Goal: Task Accomplishment & Management: Complete application form

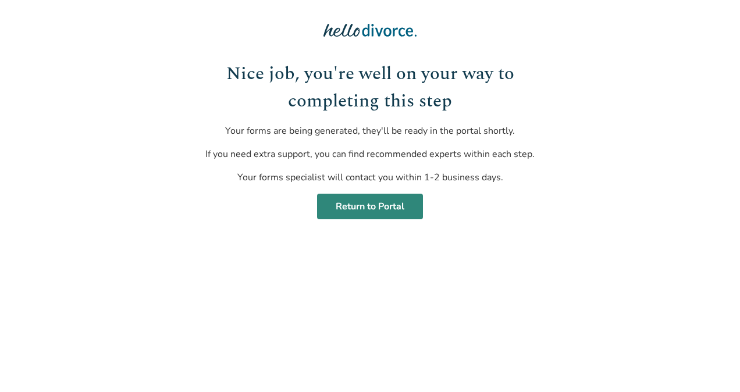
click at [394, 202] on link "Return to Portal" at bounding box center [370, 207] width 106 height 26
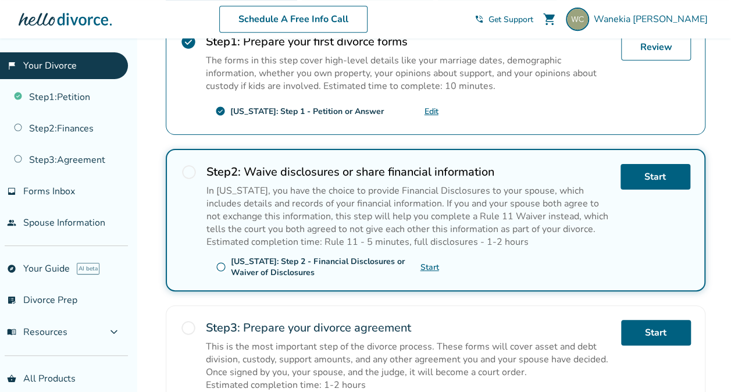
scroll to position [256, 0]
click at [216, 263] on span "radio_button_unchecked" at bounding box center [221, 267] width 10 height 10
click at [220, 263] on span "radio_button_unchecked" at bounding box center [221, 267] width 10 height 10
click at [437, 265] on link "Start" at bounding box center [429, 267] width 19 height 11
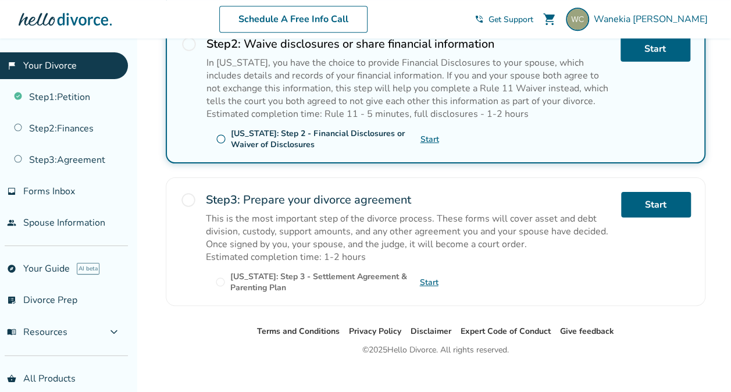
scroll to position [392, 0]
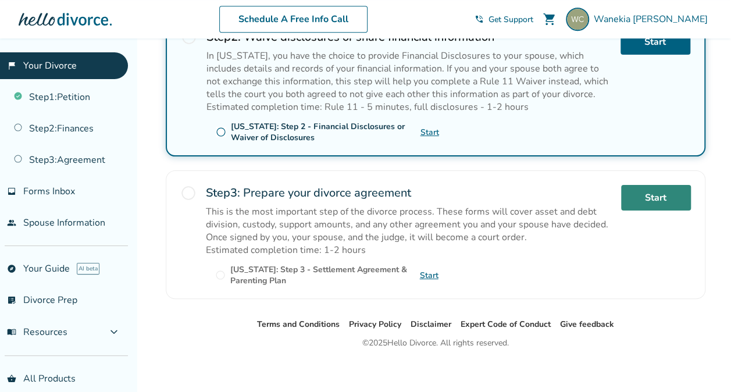
click at [656, 190] on link "Start" at bounding box center [656, 198] width 70 height 26
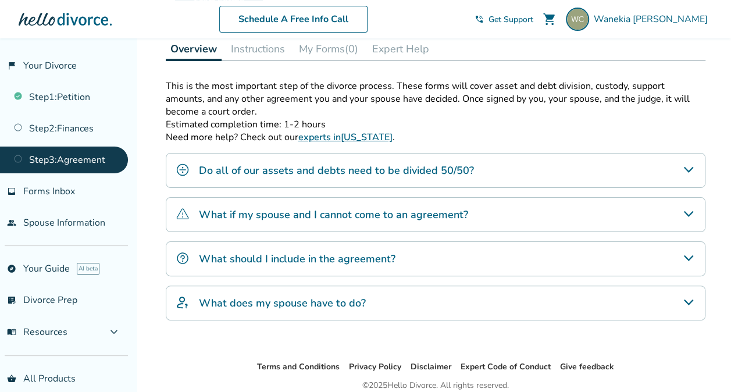
scroll to position [181, 0]
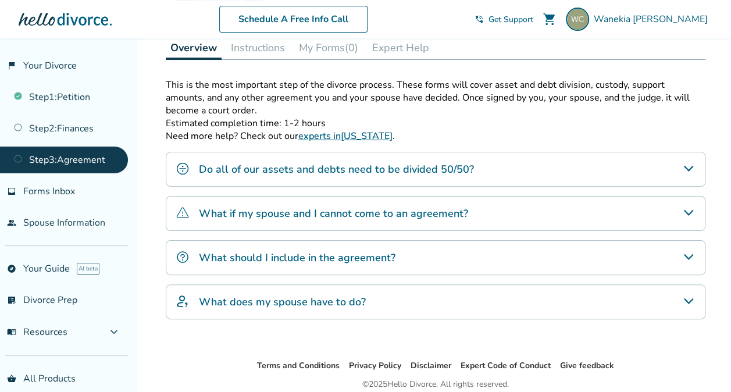
click at [627, 169] on div "Do all of our assets and debts need to be divided 50/50?" at bounding box center [436, 169] width 540 height 35
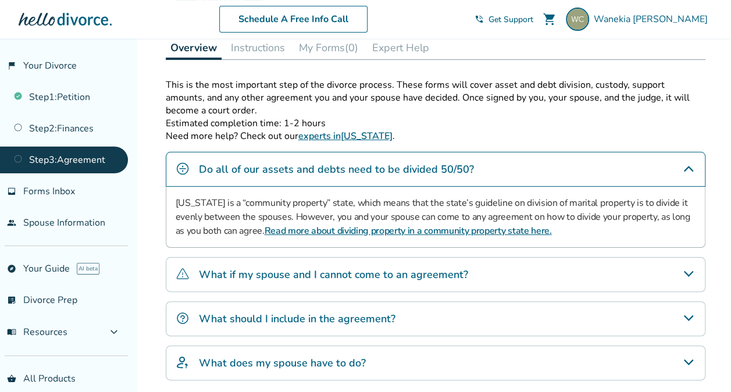
click at [627, 176] on div "Do all of our assets and debts need to be divided 50/50?" at bounding box center [436, 169] width 540 height 35
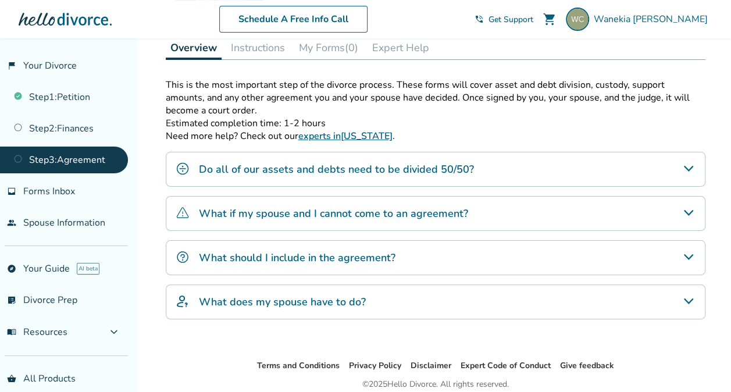
click at [604, 220] on div "What if my spouse and I cannot come to an agreement?" at bounding box center [436, 213] width 540 height 35
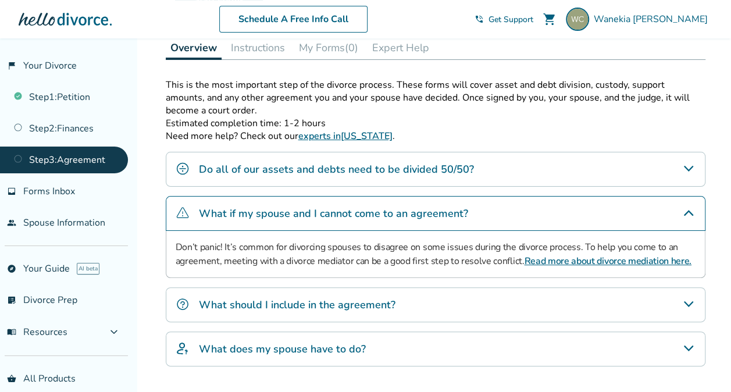
click at [604, 220] on div "What if my spouse and I cannot come to an agreement?" at bounding box center [436, 213] width 540 height 35
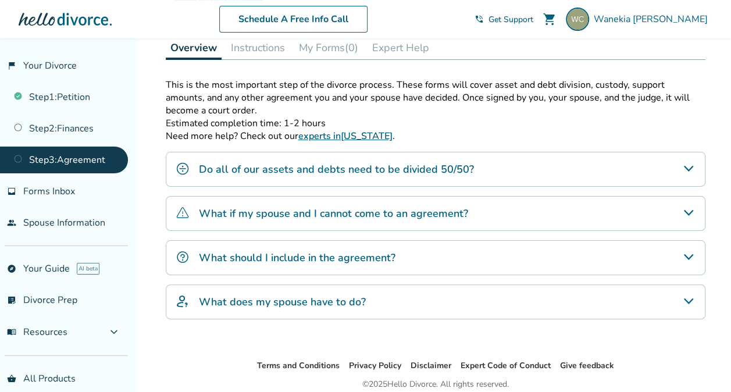
click at [591, 262] on div "What should I include in the agreement?" at bounding box center [436, 257] width 540 height 35
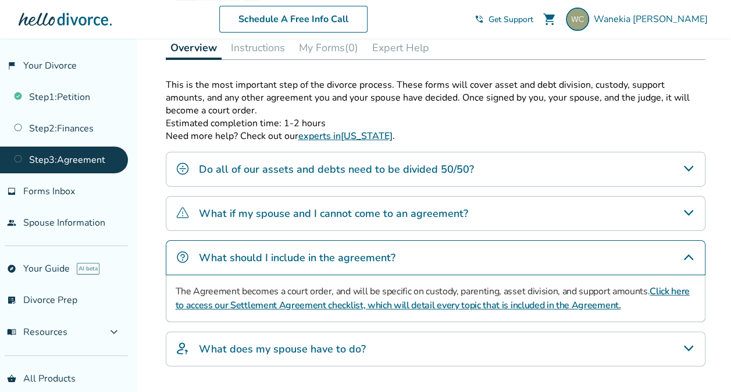
click at [586, 262] on div "What should I include in the agreement?" at bounding box center [436, 257] width 540 height 35
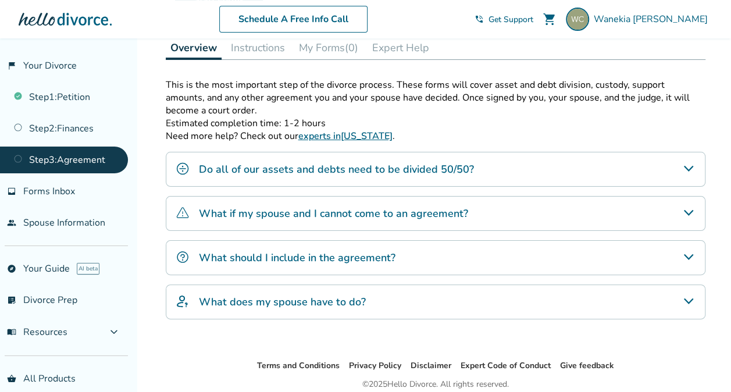
click at [548, 305] on div "What does my spouse have to do?" at bounding box center [436, 301] width 540 height 35
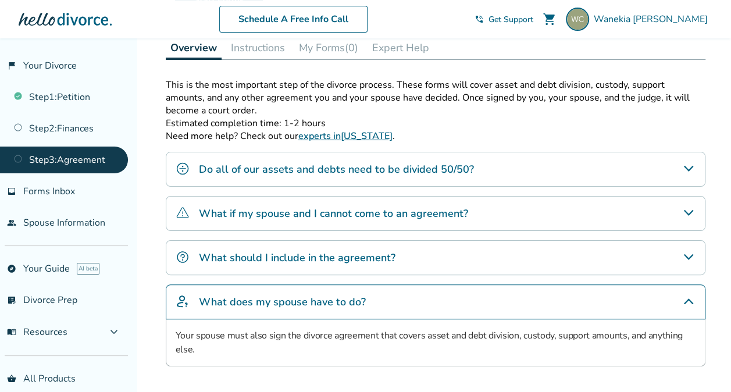
click at [548, 305] on div "What does my spouse have to do?" at bounding box center [436, 301] width 540 height 35
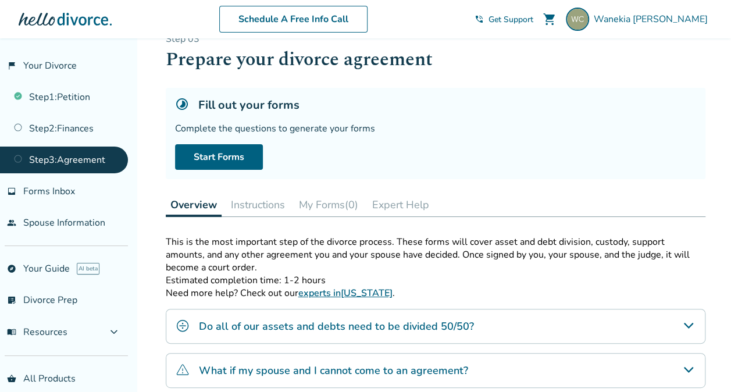
scroll to position [10, 0]
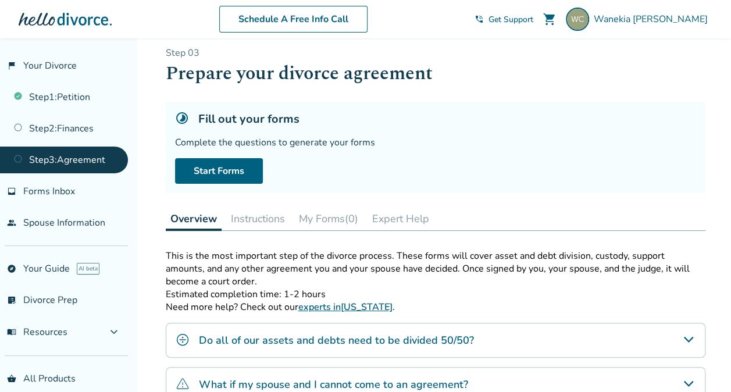
click at [62, 154] on link "Step 3 : Agreement" at bounding box center [64, 160] width 128 height 27
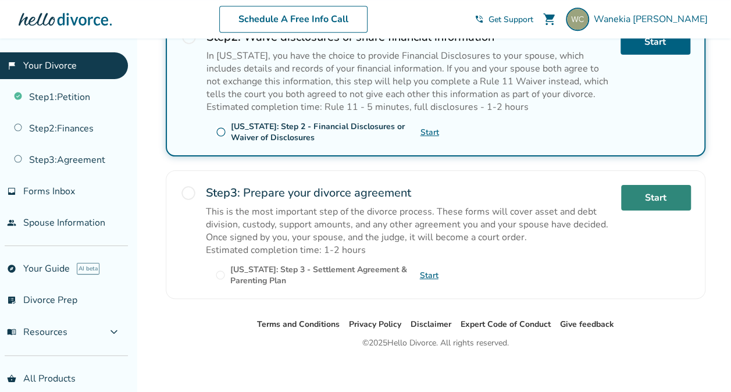
click at [661, 195] on link "Start" at bounding box center [656, 198] width 70 height 26
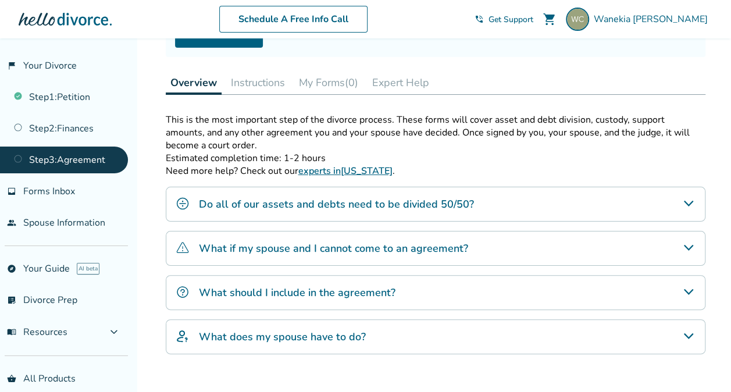
scroll to position [102, 0]
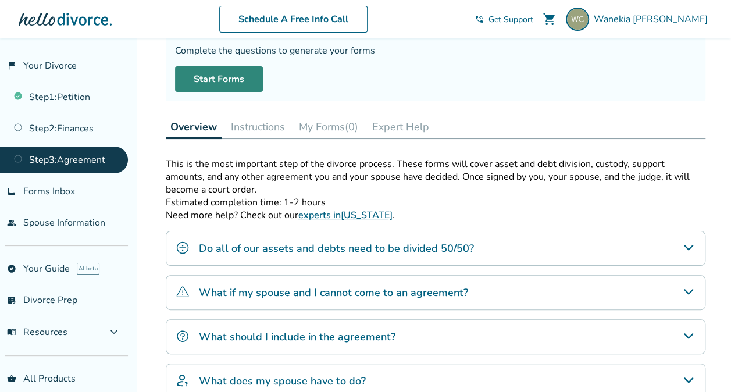
click at [206, 79] on link "Start Forms" at bounding box center [219, 79] width 88 height 26
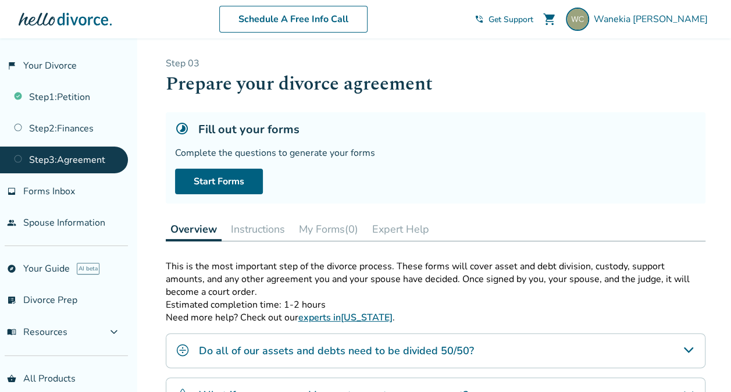
click at [85, 192] on link "inbox Forms Inbox" at bounding box center [64, 191] width 128 height 27
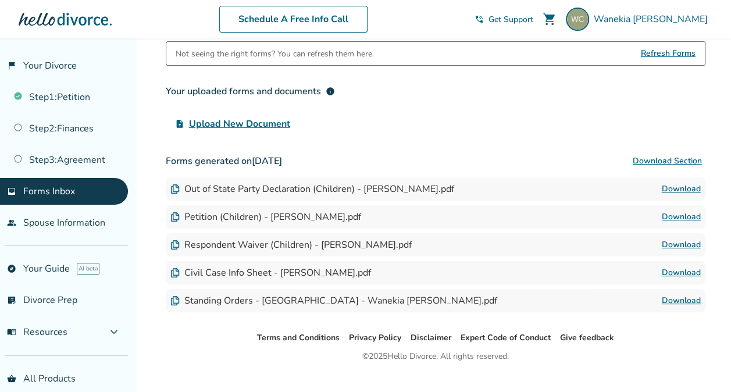
scroll to position [86, 0]
click at [80, 215] on link "people Spouse Information" at bounding box center [64, 222] width 128 height 27
